Goal: Book appointment/travel/reservation

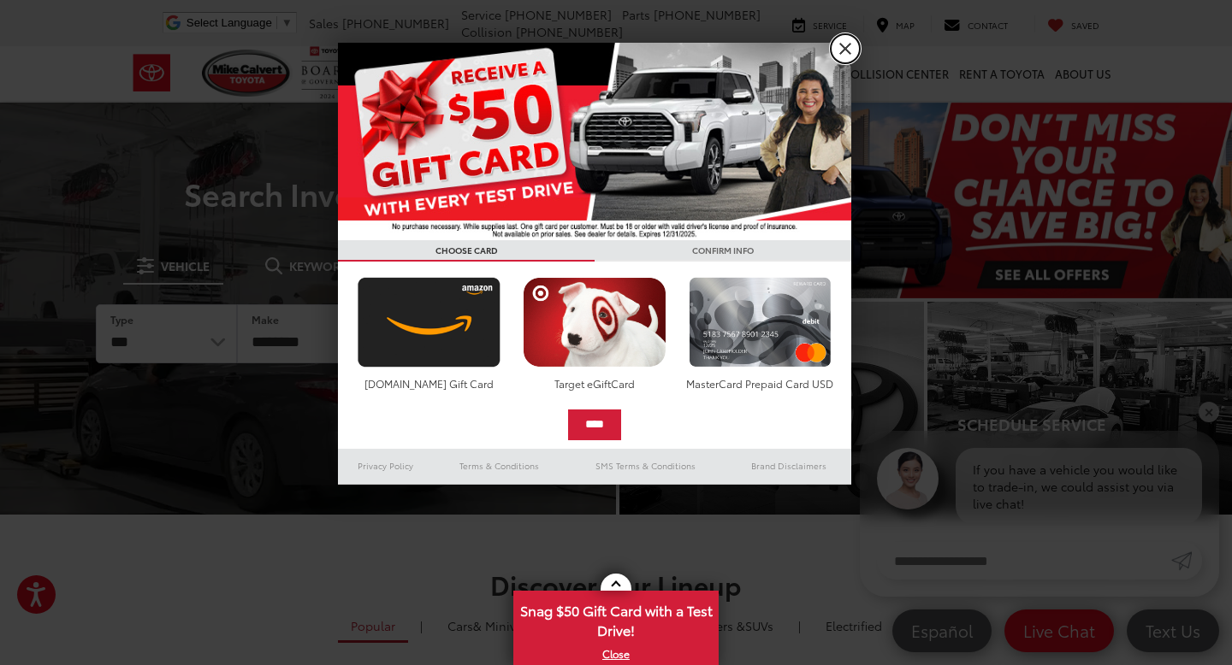
click at [843, 45] on link "X" at bounding box center [845, 48] width 29 height 29
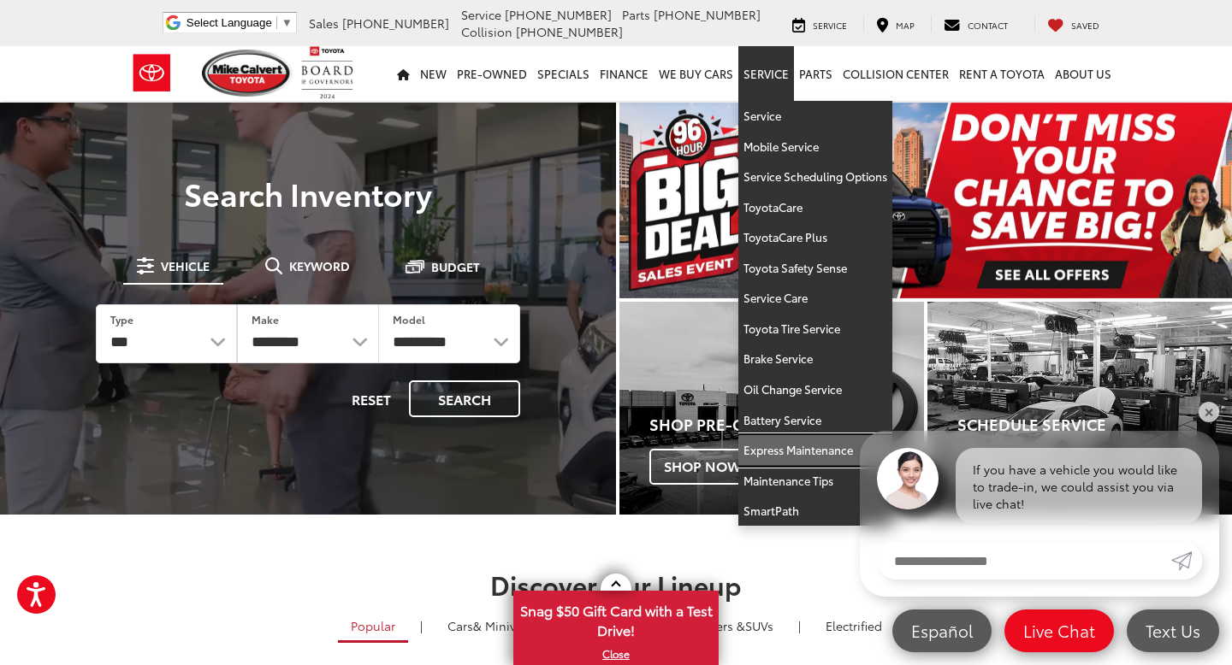
click at [808, 453] on link "Express Maintenance" at bounding box center [815, 450] width 154 height 31
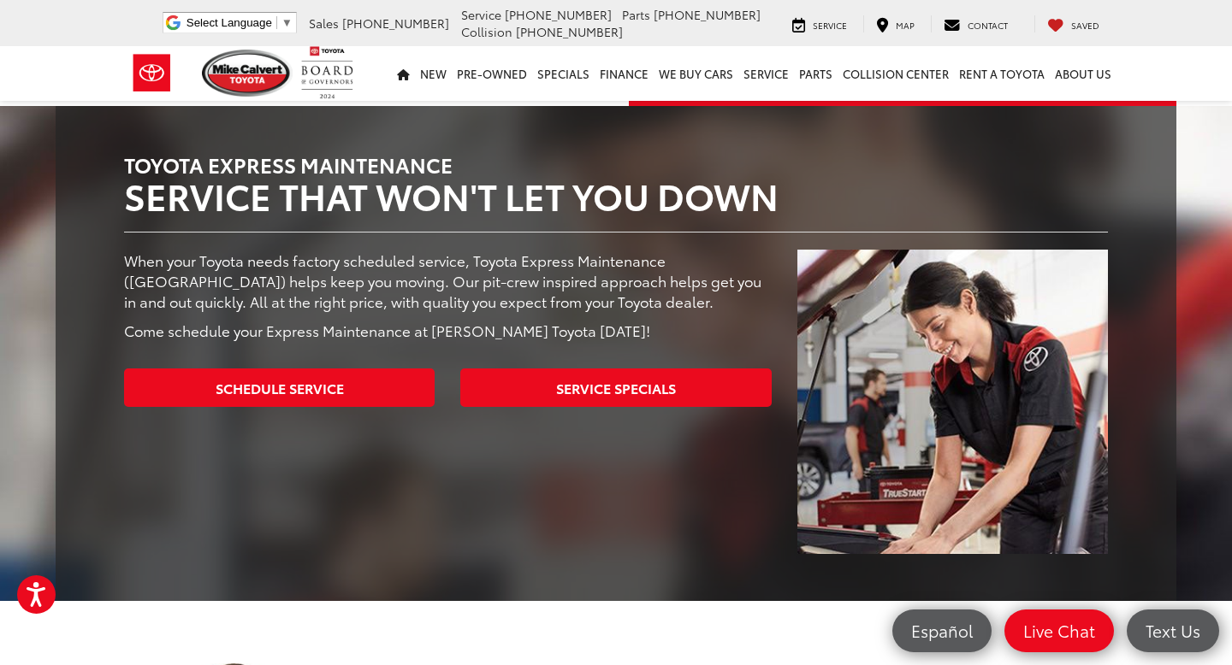
scroll to position [224, 0]
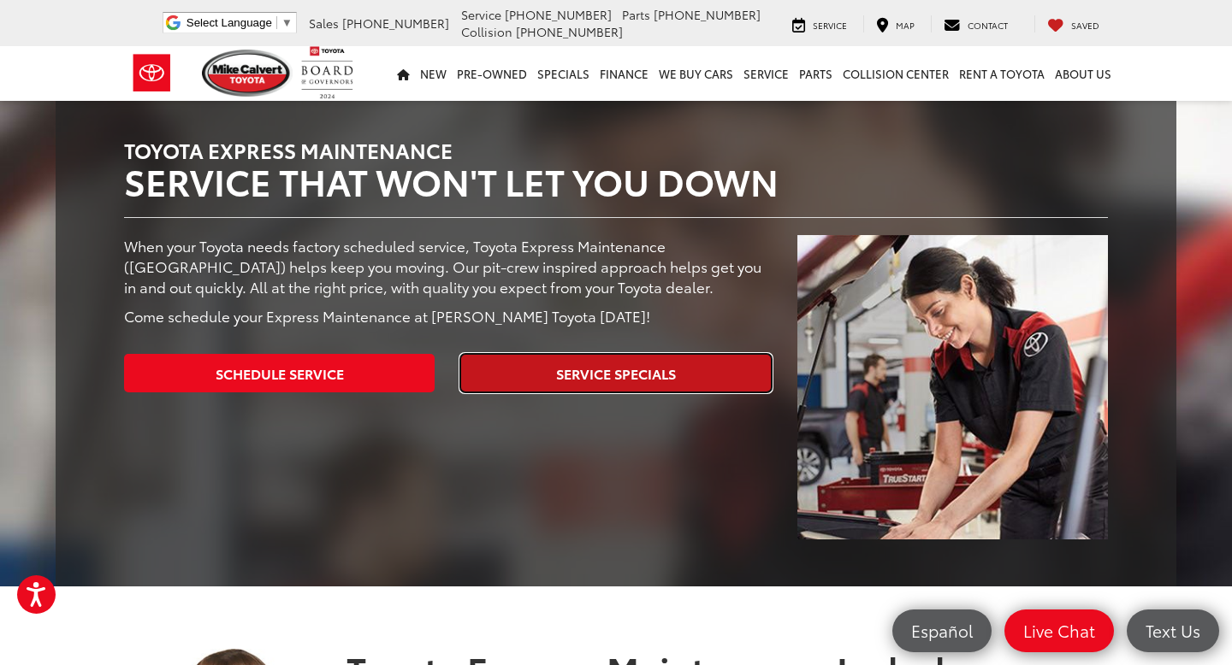
click at [624, 365] on link "Service Specials" at bounding box center [615, 373] width 311 height 38
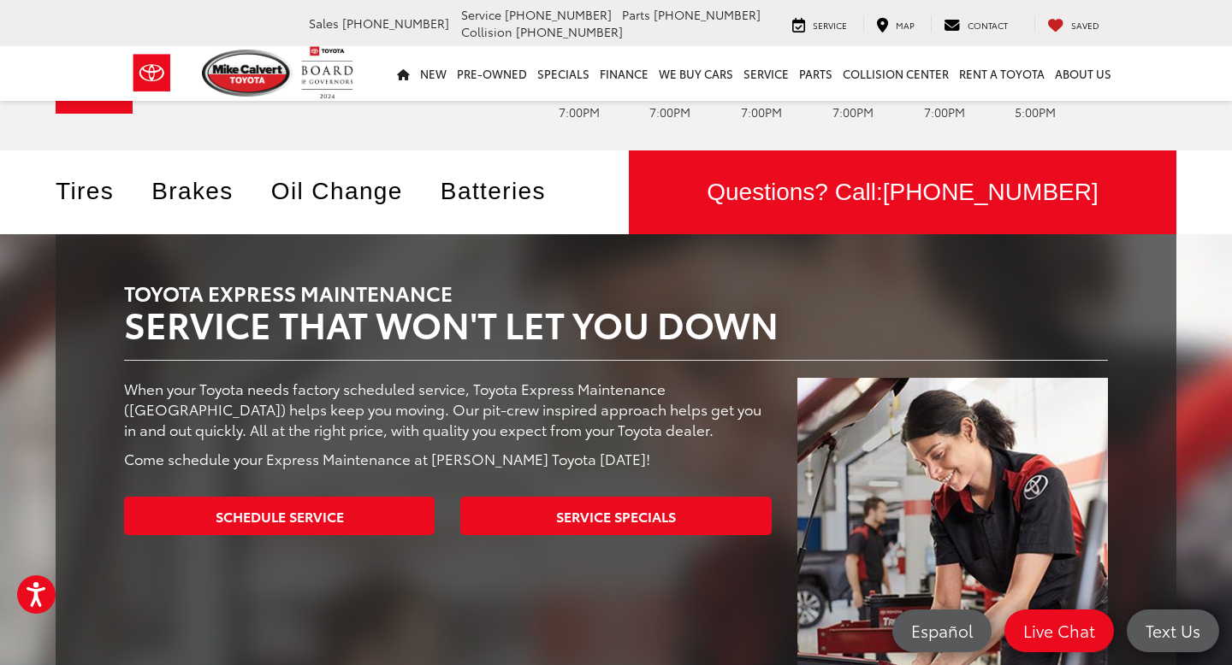
scroll to position [0, 0]
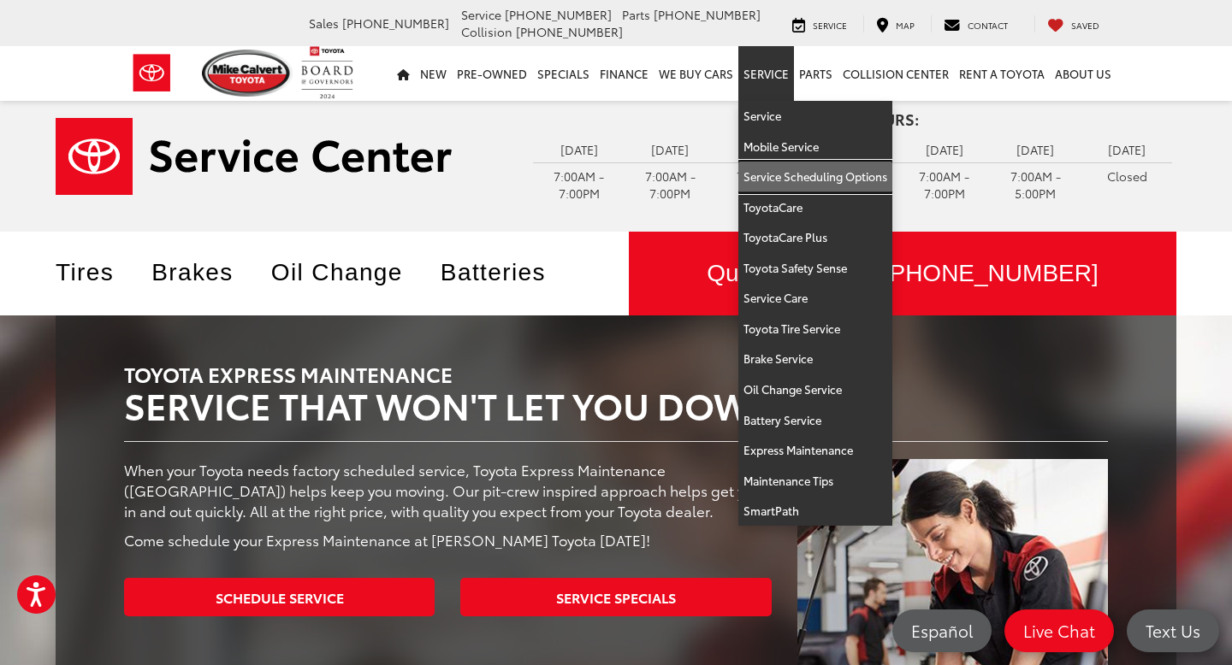
click at [848, 177] on link "Service Scheduling Options" at bounding box center [815, 177] width 154 height 31
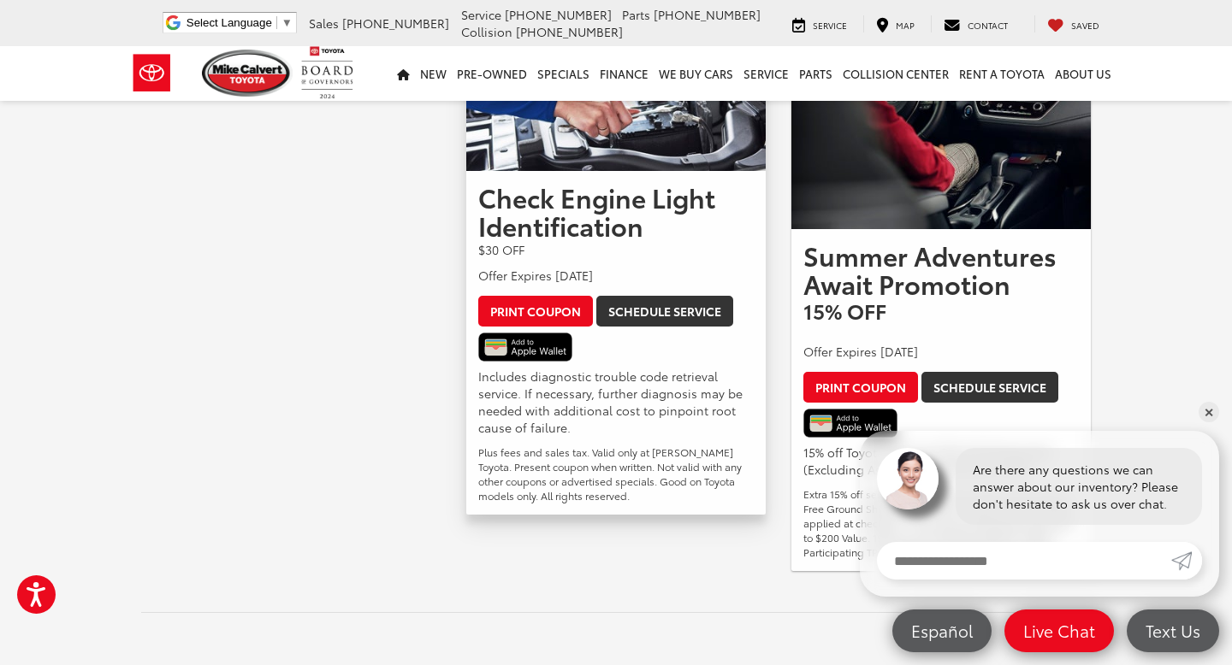
scroll to position [1009, 0]
